Goal: Task Accomplishment & Management: Manage account settings

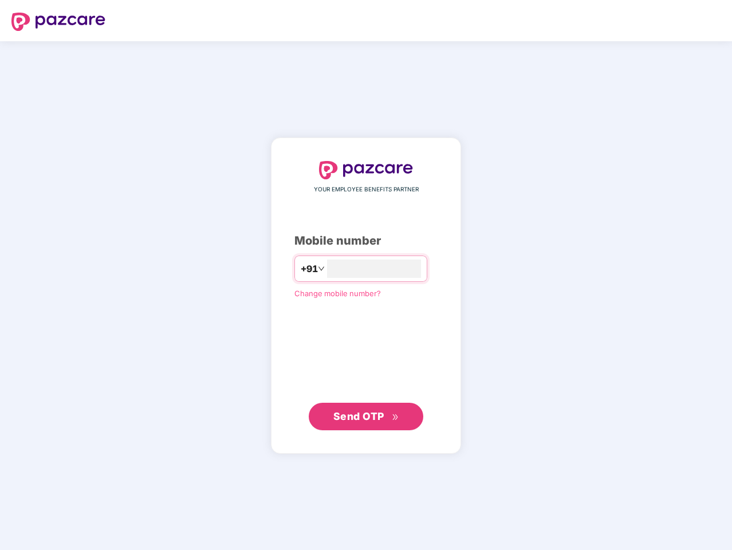
click at [366, 275] on input "number" at bounding box center [374, 268] width 94 height 18
click at [58, 22] on img at bounding box center [58, 22] width 94 height 18
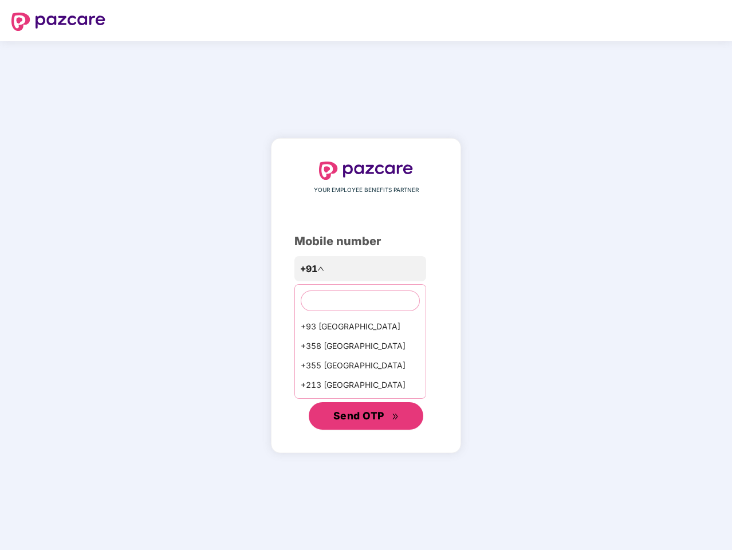
click at [366, 416] on span "Send OTP" at bounding box center [358, 416] width 51 height 12
